Goal: Task Accomplishment & Management: Use online tool/utility

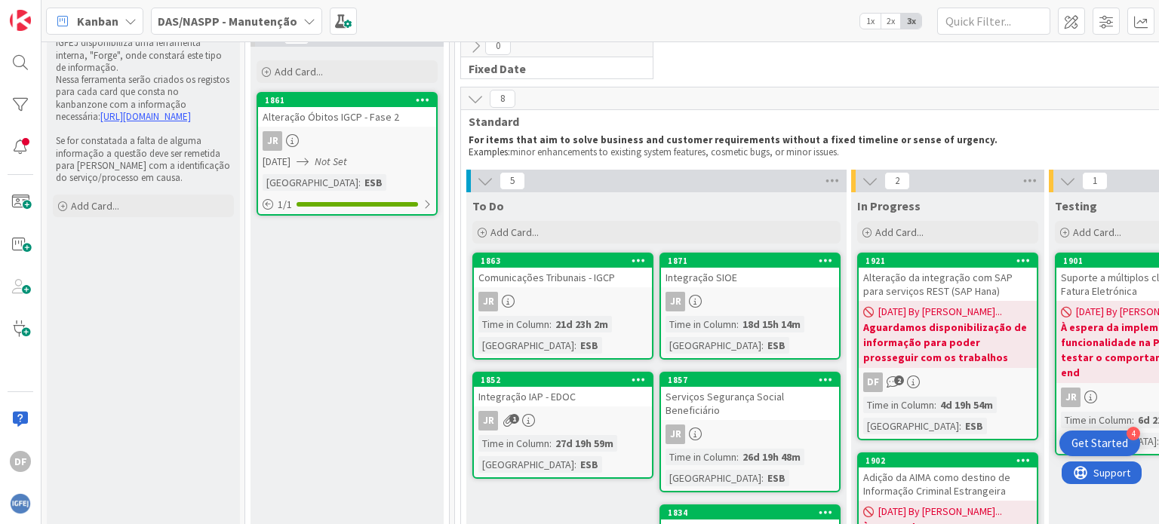
scroll to position [151, 0]
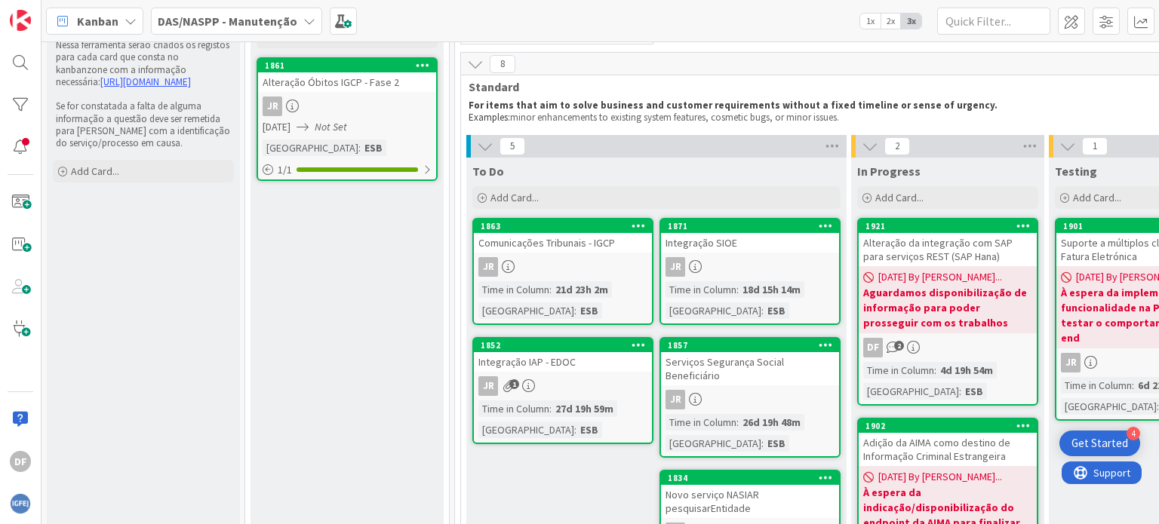
click at [602, 258] on div "JR" at bounding box center [563, 267] width 178 height 20
click at [578, 243] on div "Comunicações Tribunais - IGCP" at bounding box center [563, 243] width 178 height 20
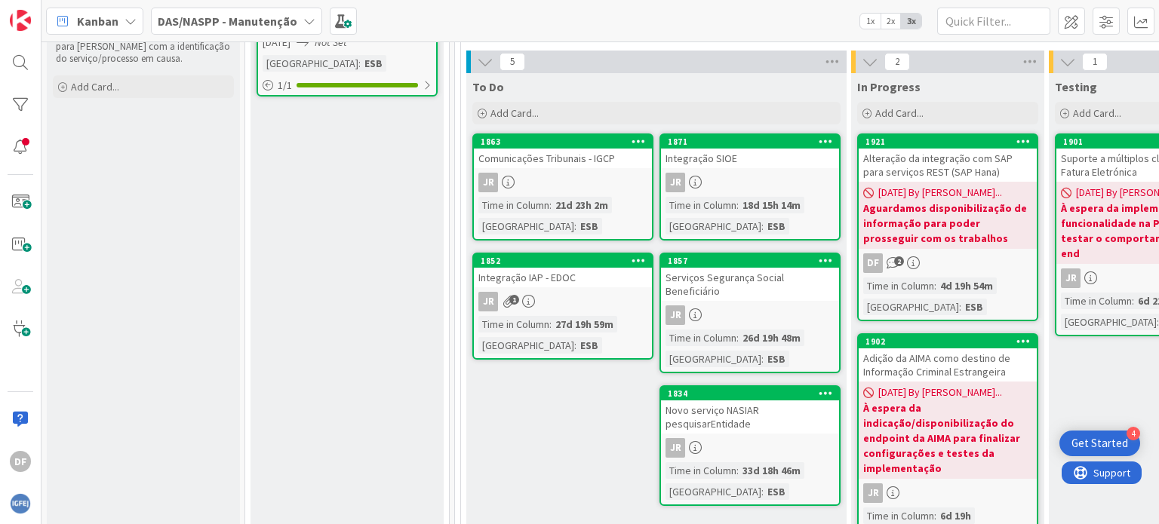
scroll to position [226, 0]
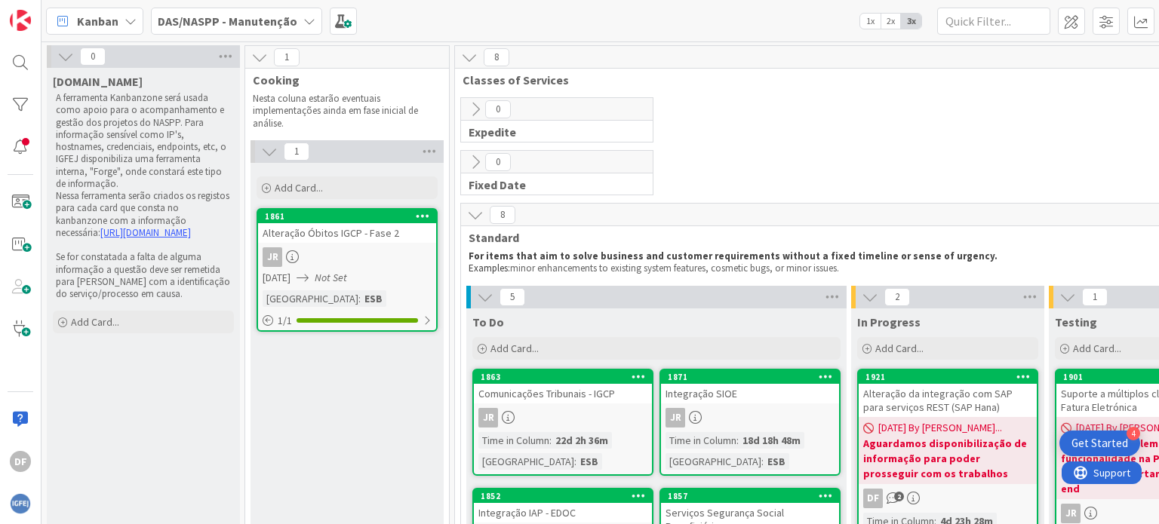
click at [576, 410] on div "JR" at bounding box center [563, 418] width 178 height 20
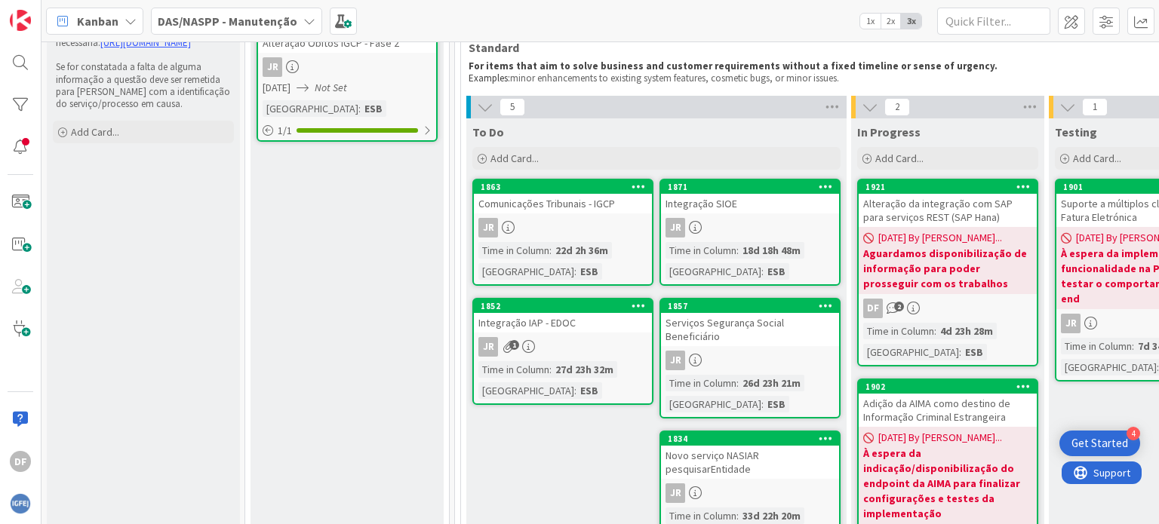
scroll to position [226, 0]
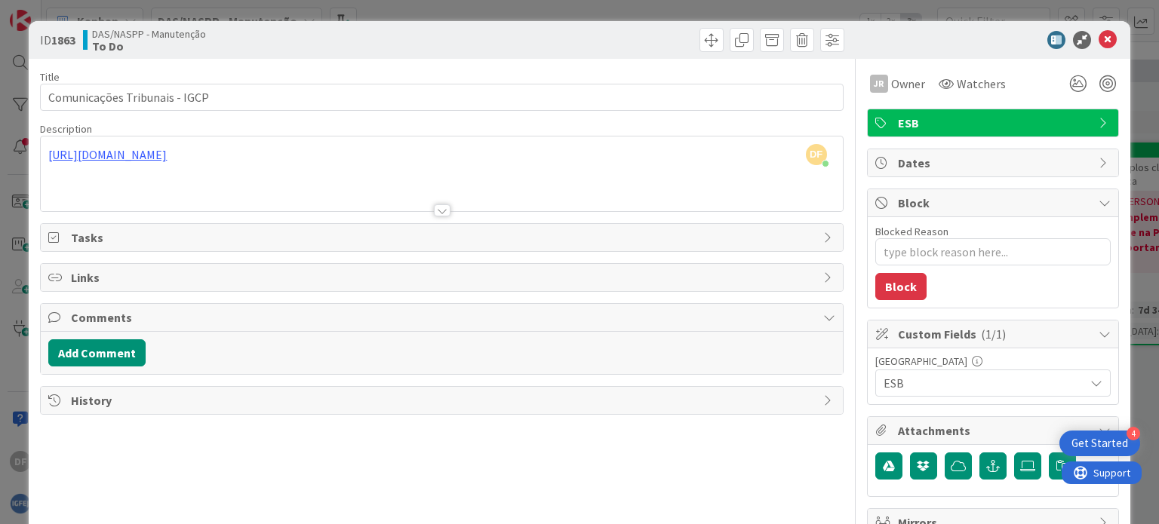
type textarea "x"
